Goal: Task Accomplishment & Management: Use online tool/utility

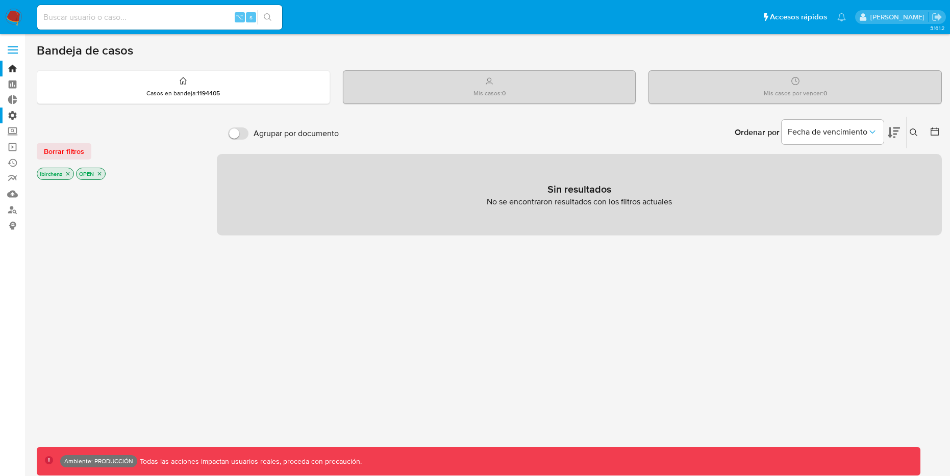
click at [13, 113] on label "Administración" at bounding box center [60, 116] width 121 height 16
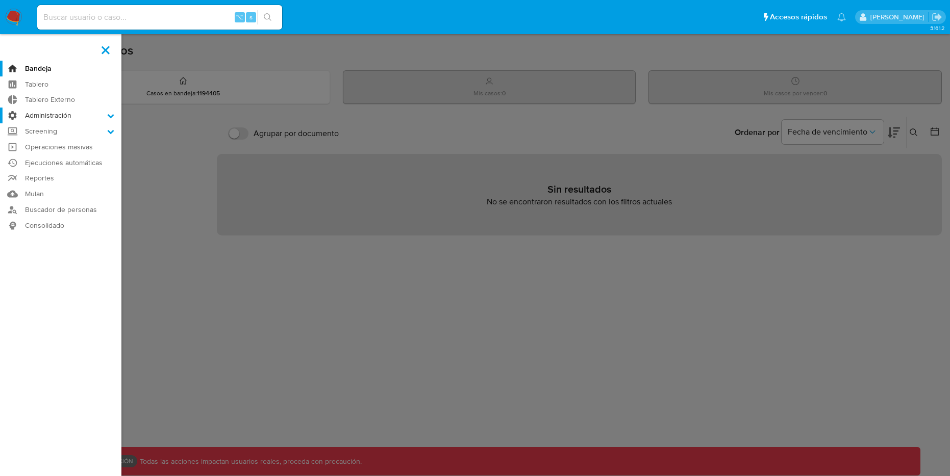
click at [0, 0] on input "Administración" at bounding box center [0, 0] width 0 height 0
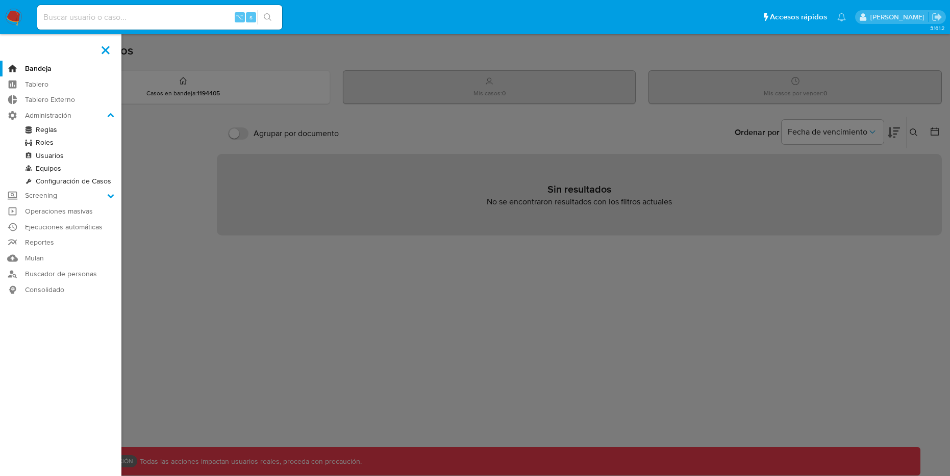
click at [49, 130] on link "Reglas" at bounding box center [60, 129] width 121 height 13
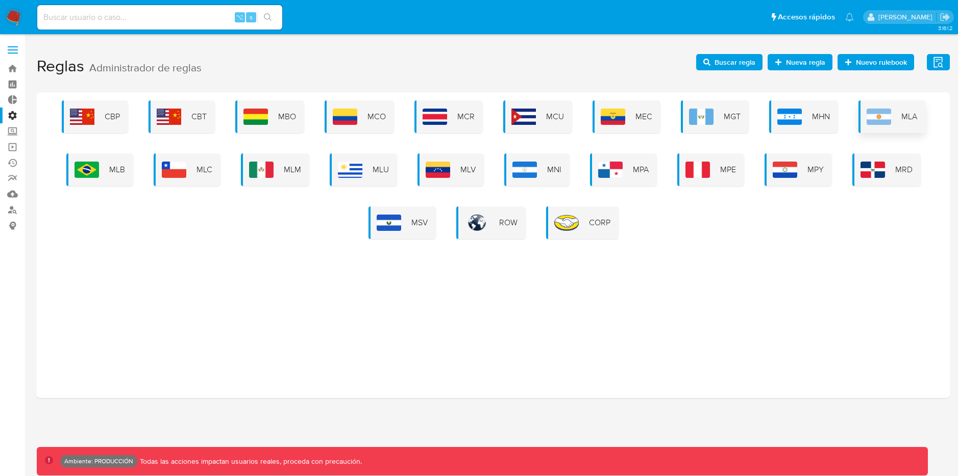
click at [887, 109] on img at bounding box center [878, 117] width 24 height 16
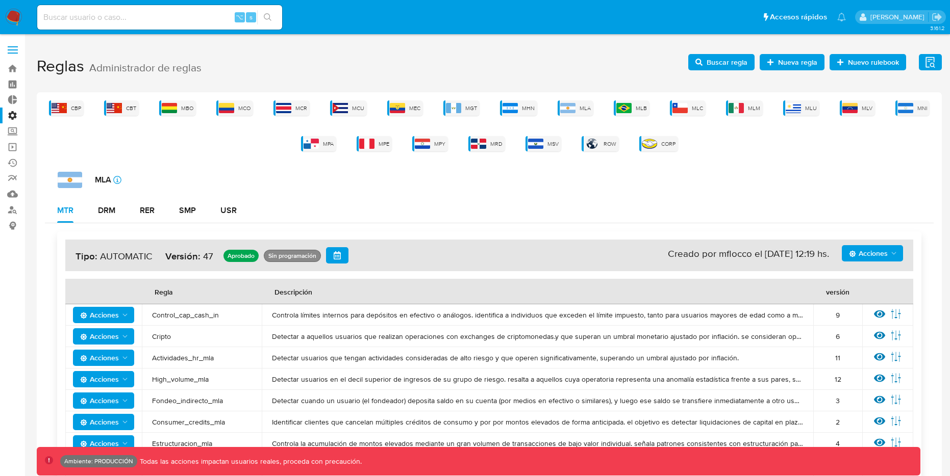
click at [894, 245] on button "Acciones" at bounding box center [872, 253] width 61 height 16
click at [852, 347] on button "Ejecuciones" at bounding box center [872, 352] width 92 height 24
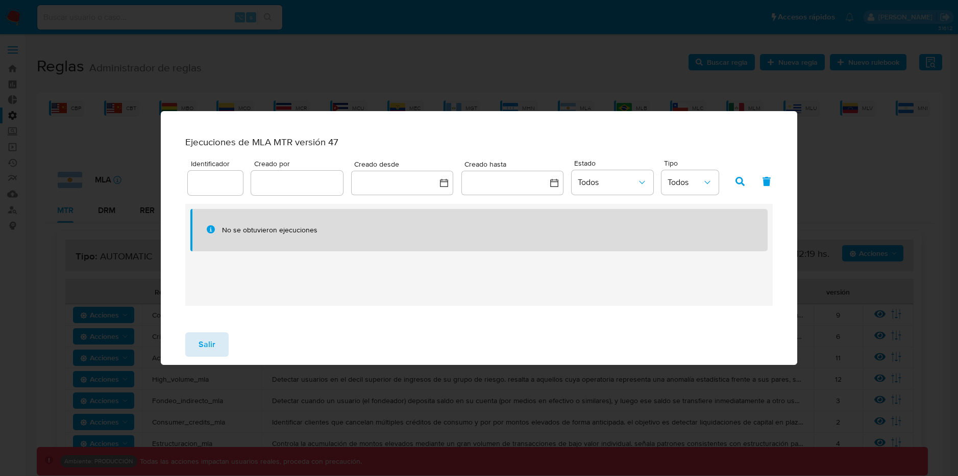
click at [202, 353] on span "Salir" at bounding box center [206, 345] width 17 height 22
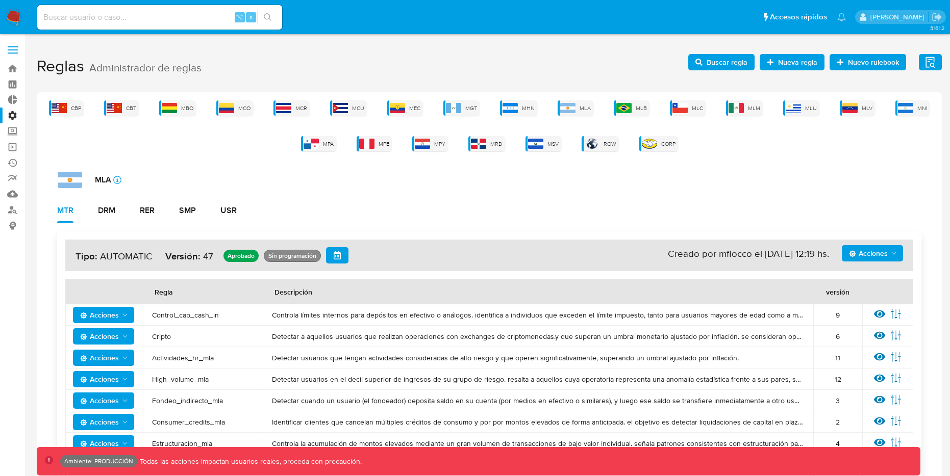
click at [898, 253] on button "Acciones" at bounding box center [872, 253] width 61 height 16
click at [856, 351] on button "Ejecuciones" at bounding box center [872, 352] width 92 height 24
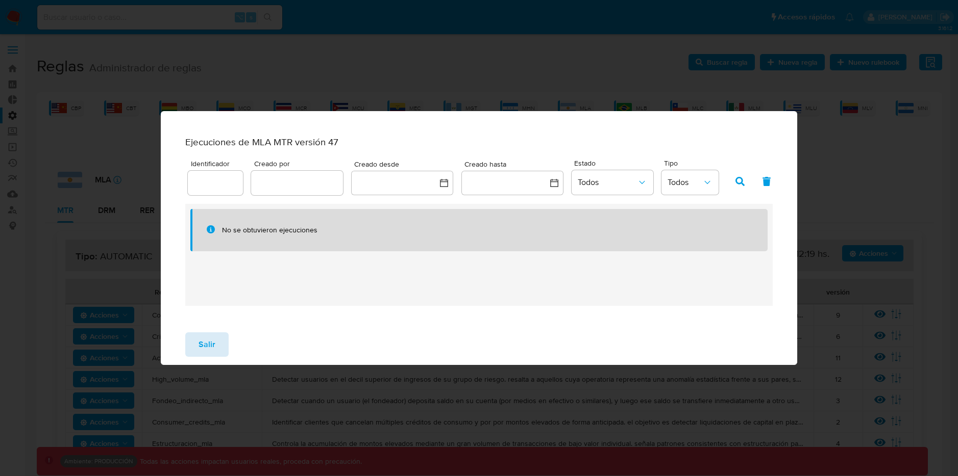
click at [219, 345] on button "Salir" at bounding box center [206, 345] width 43 height 24
